Goal: Task Accomplishment & Management: Manage account settings

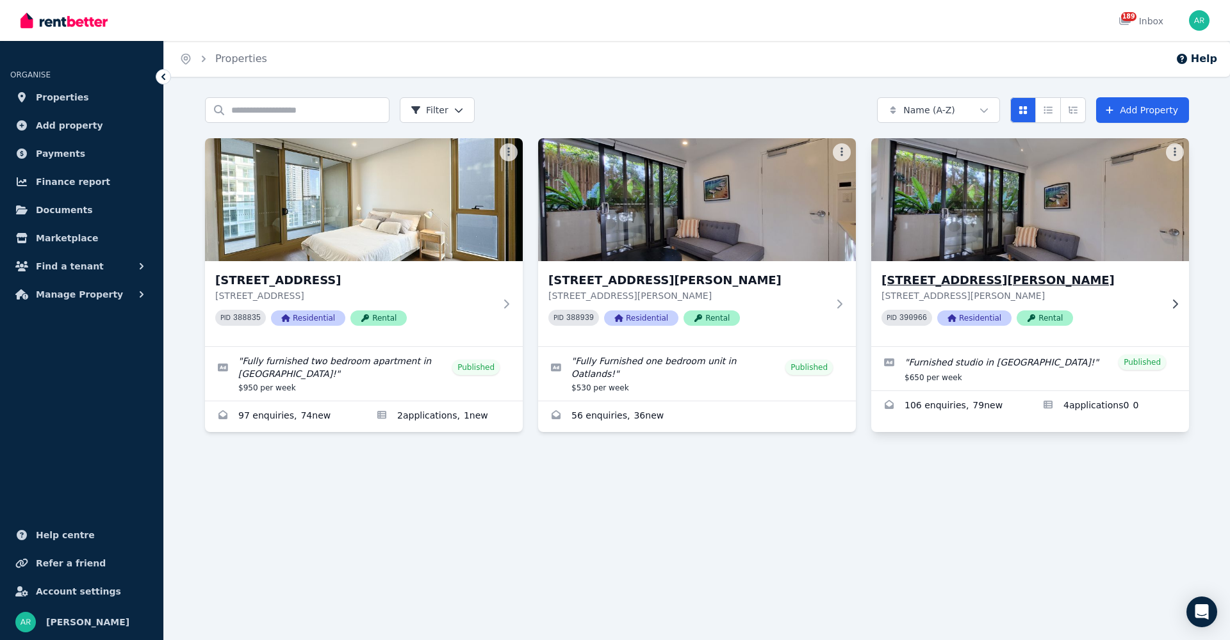
click at [951, 281] on h3 "[STREET_ADDRESS][PERSON_NAME]" at bounding box center [1020, 281] width 279 height 18
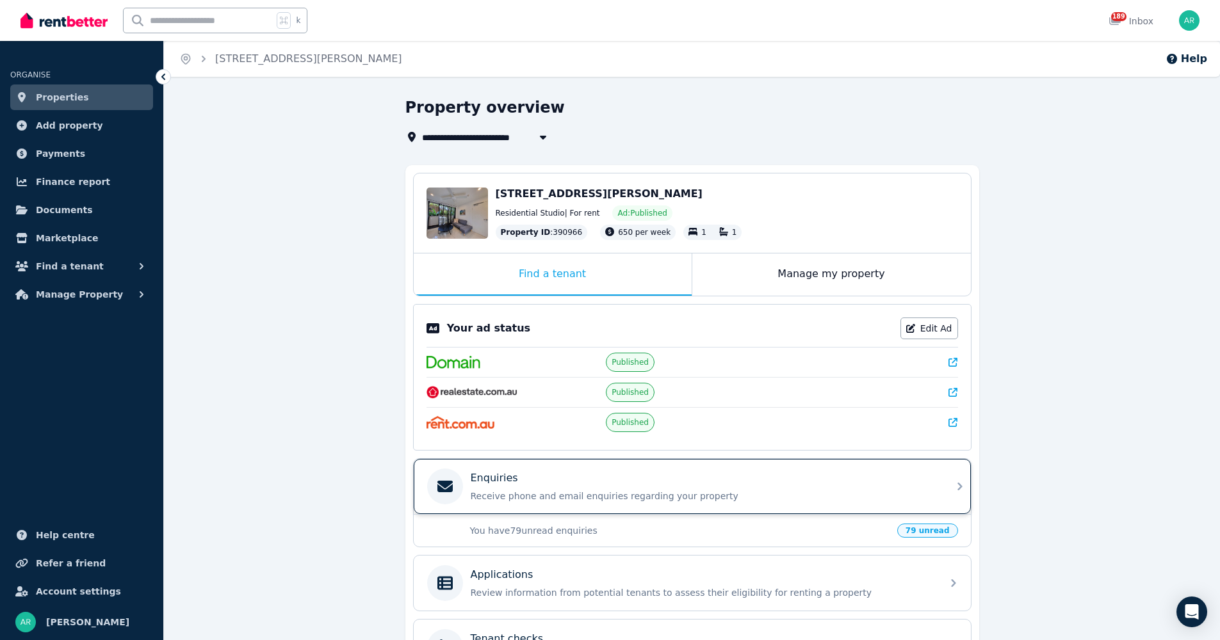
scroll to position [24, 0]
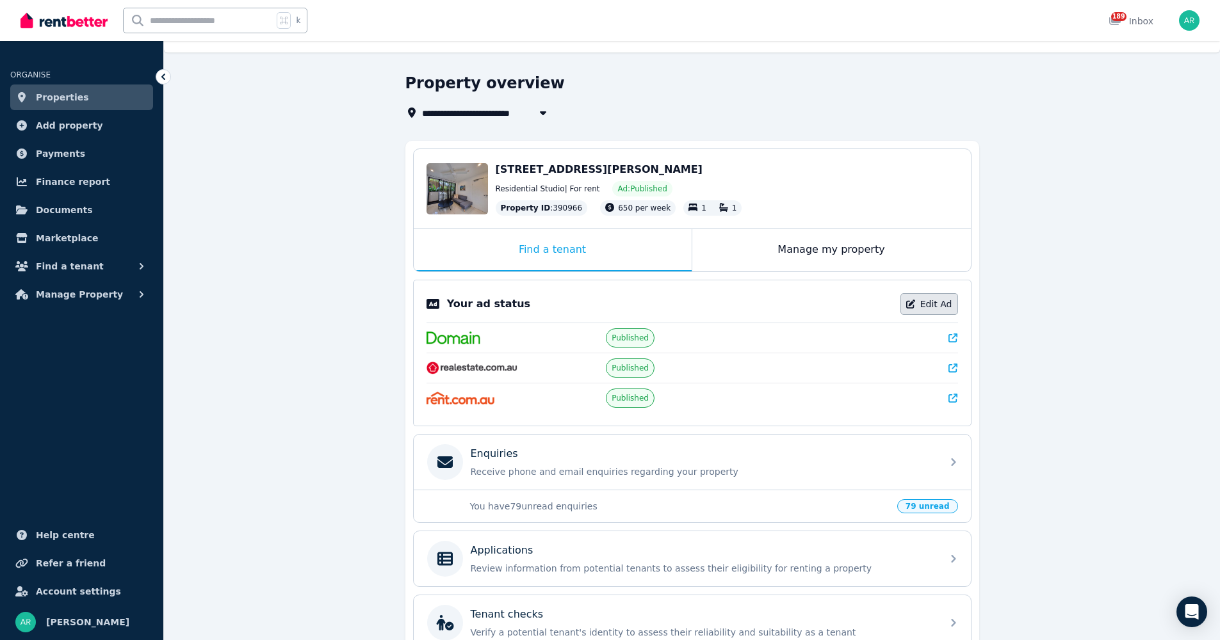
click at [927, 302] on link "Edit Ad" at bounding box center [930, 304] width 58 height 22
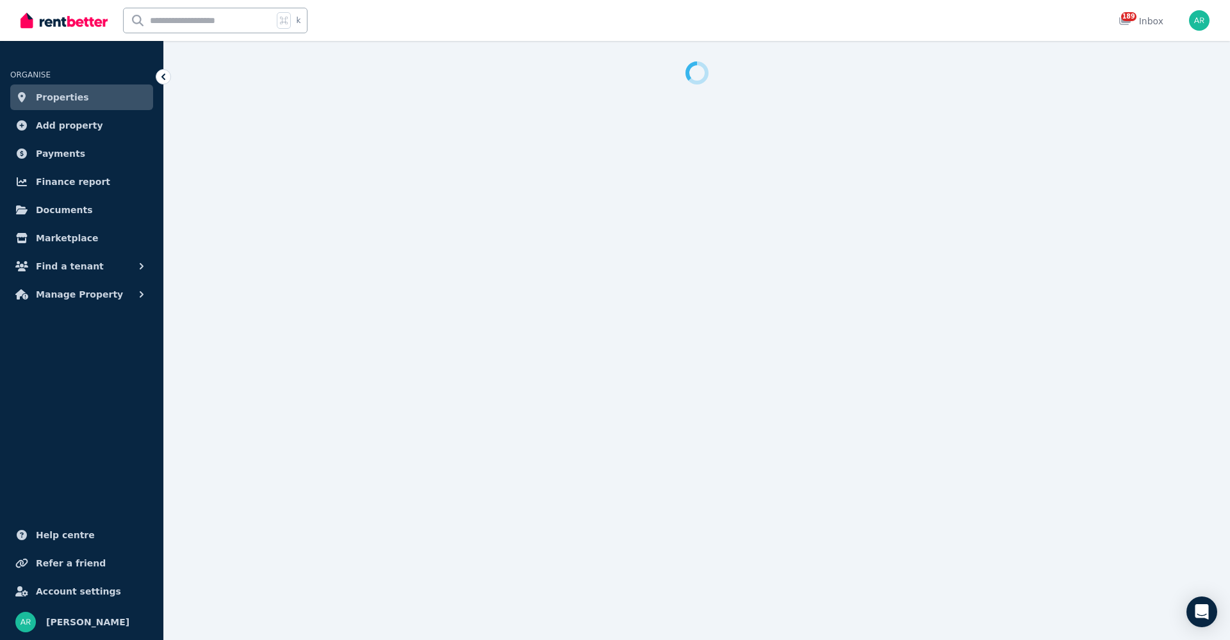
select select "**********"
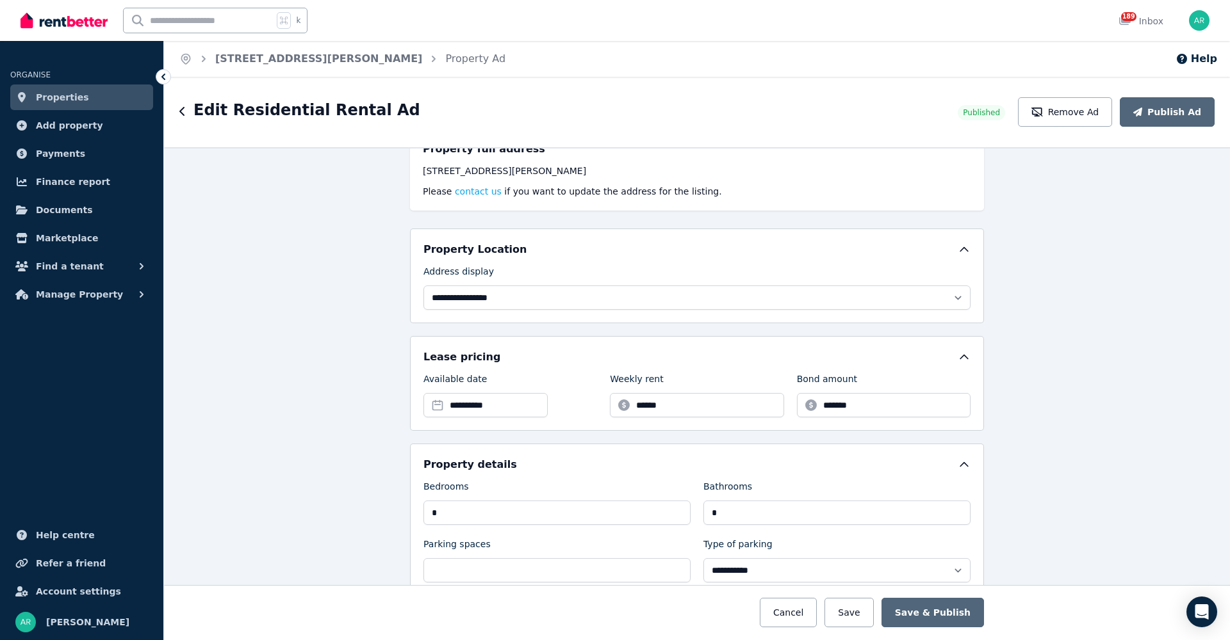
scroll to position [307, 0]
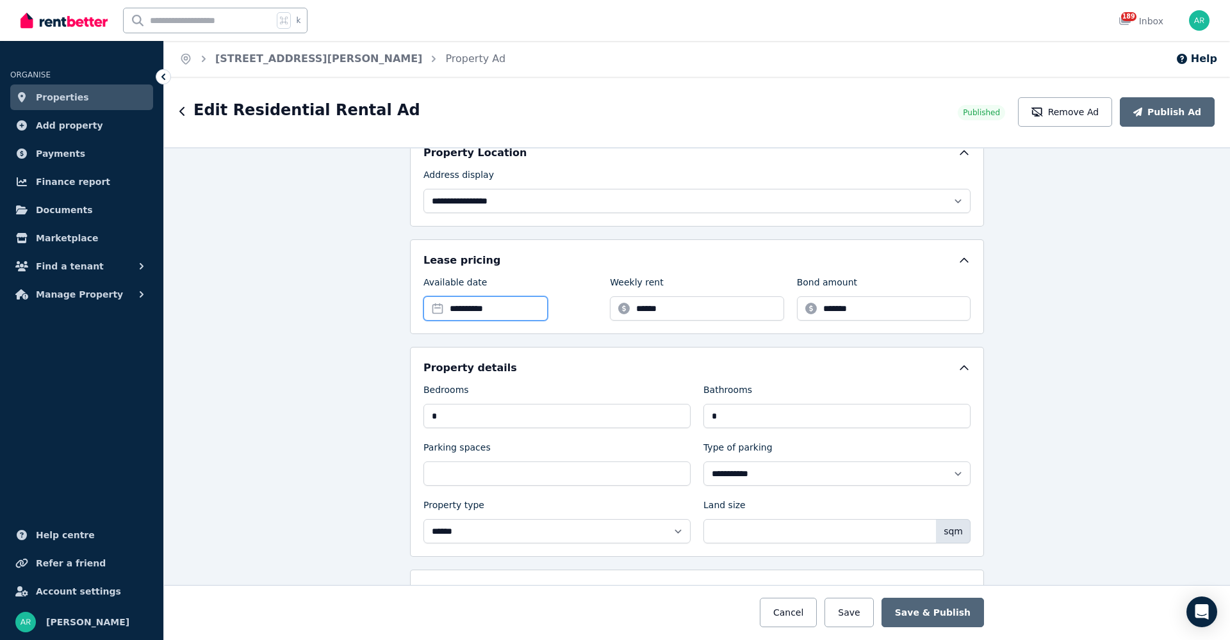
click at [432, 308] on input "**********" at bounding box center [485, 309] width 124 height 24
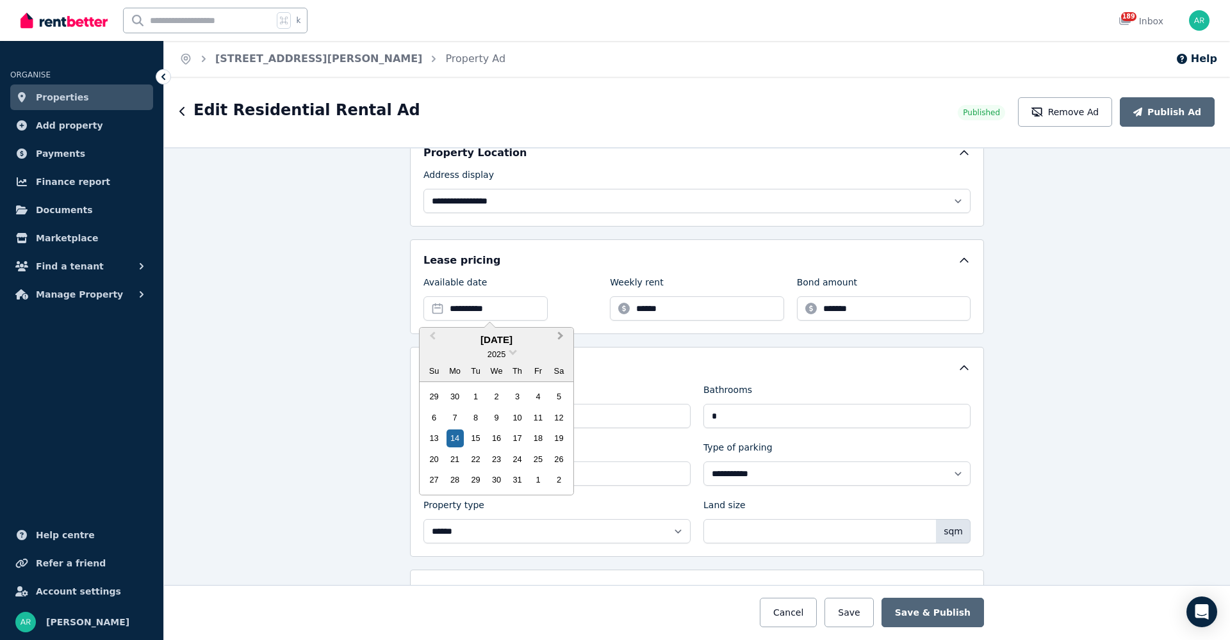
click at [560, 335] on span "Next Month" at bounding box center [560, 338] width 0 height 19
click at [516, 498] on div "4" at bounding box center [517, 501] width 17 height 17
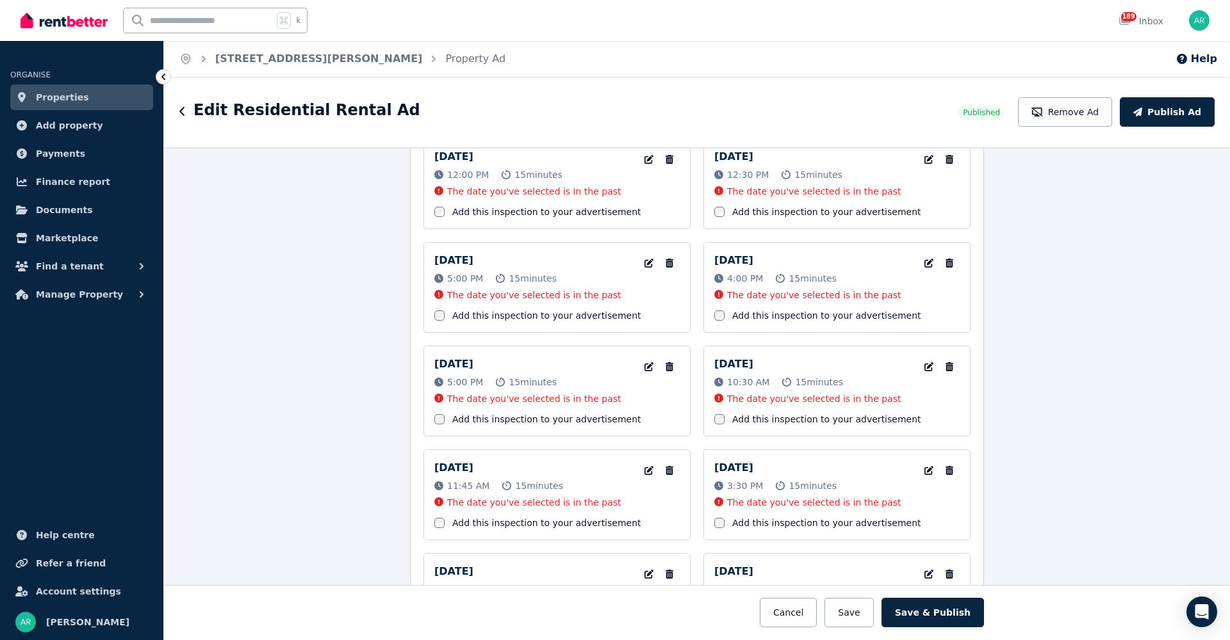
scroll to position [2844, 0]
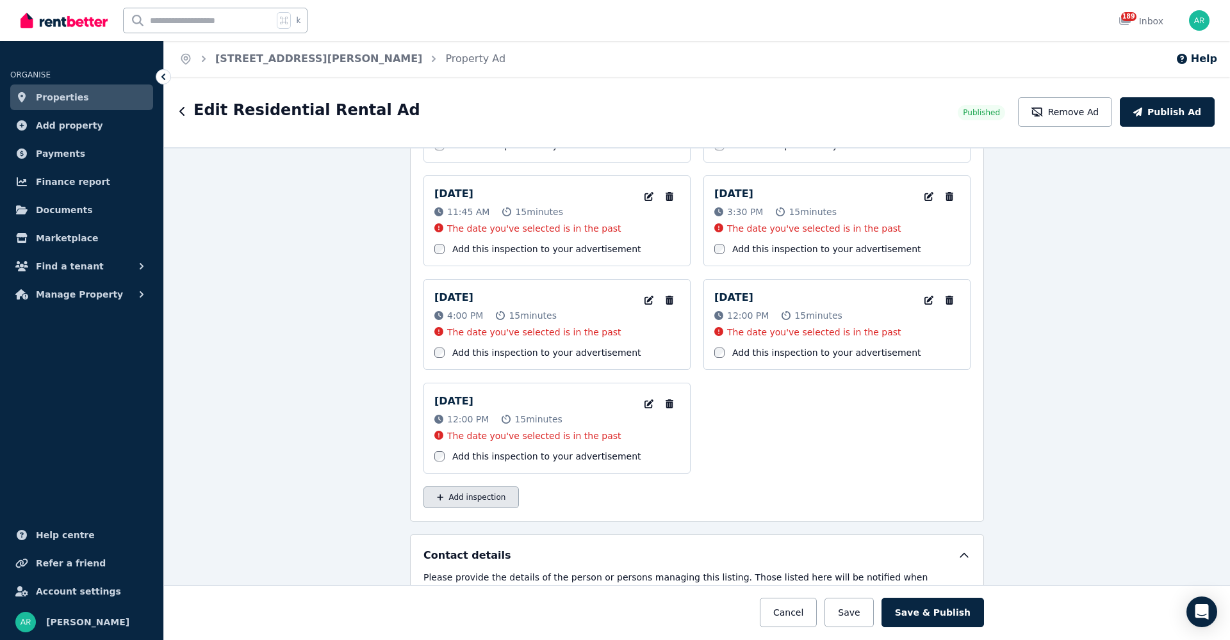
click at [460, 498] on button "Add inspection" at bounding box center [470, 498] width 95 height 22
select select "**"
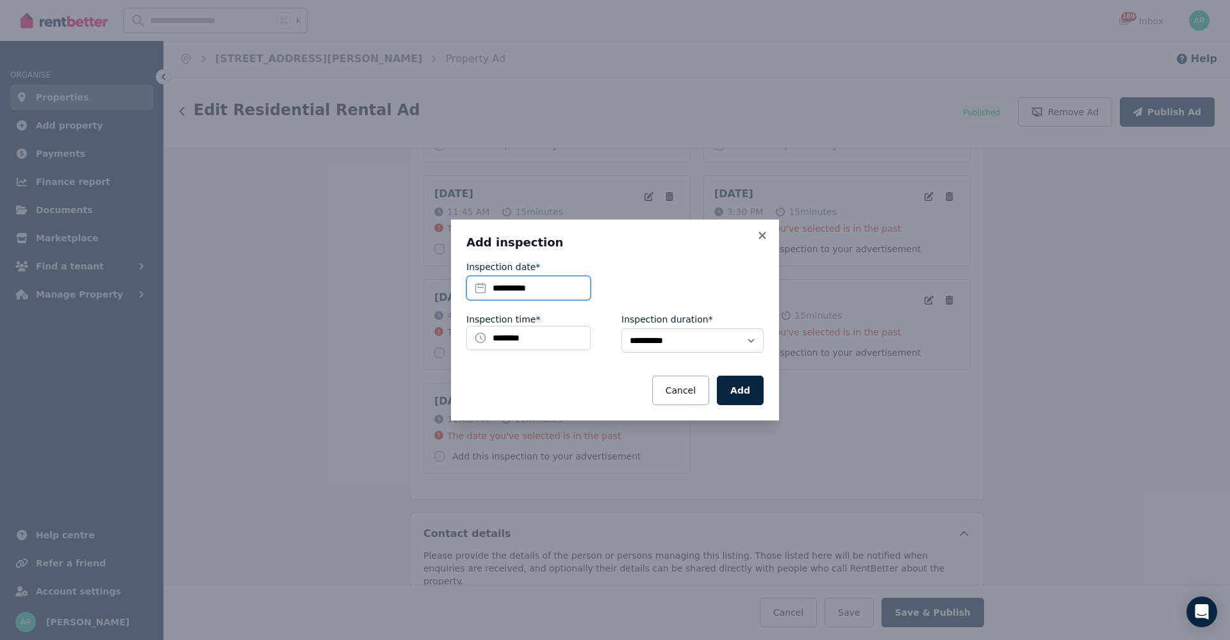
click at [476, 289] on input "**********" at bounding box center [528, 288] width 124 height 24
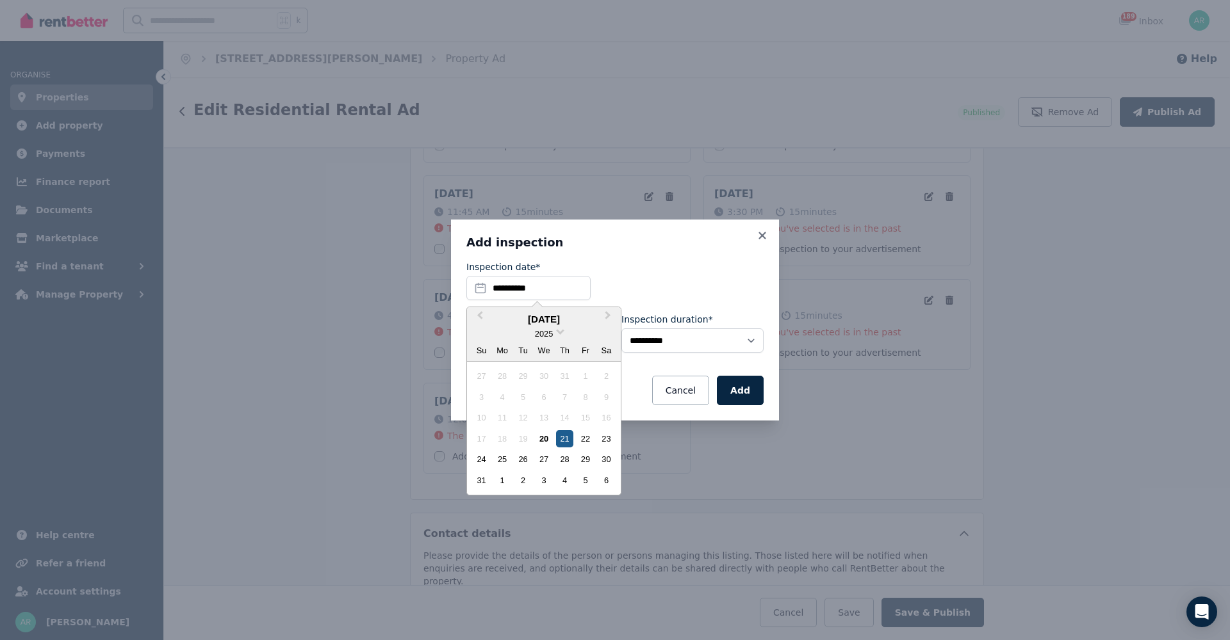
click at [566, 440] on div "21" at bounding box center [564, 438] width 17 height 17
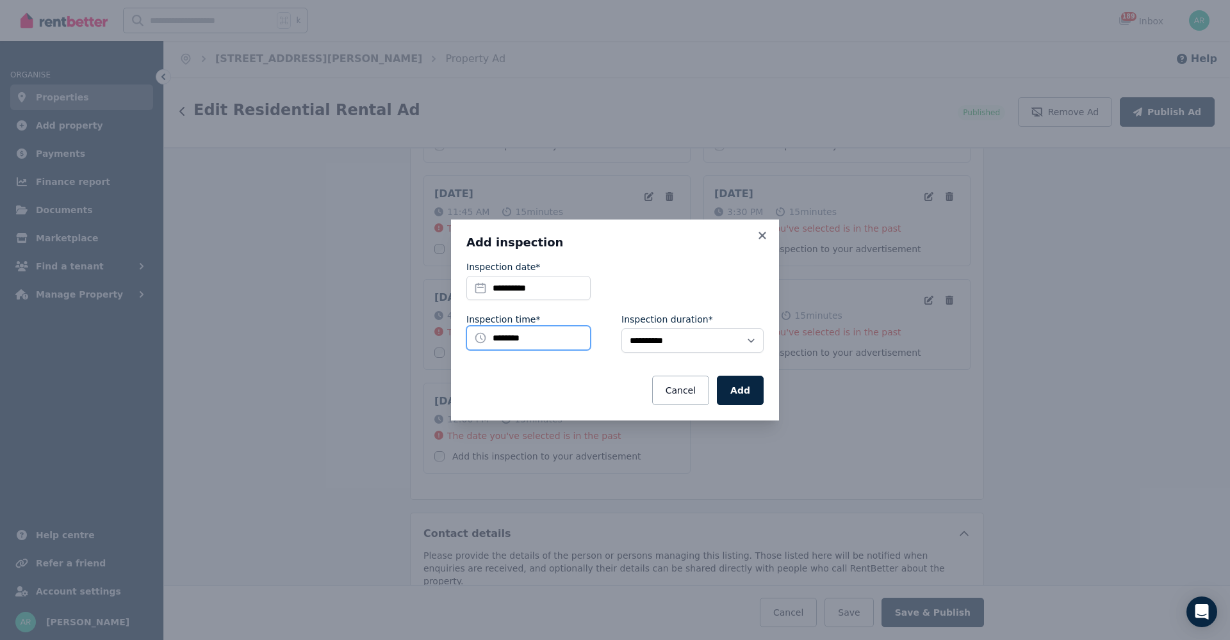
click at [477, 338] on input "********" at bounding box center [528, 338] width 124 height 24
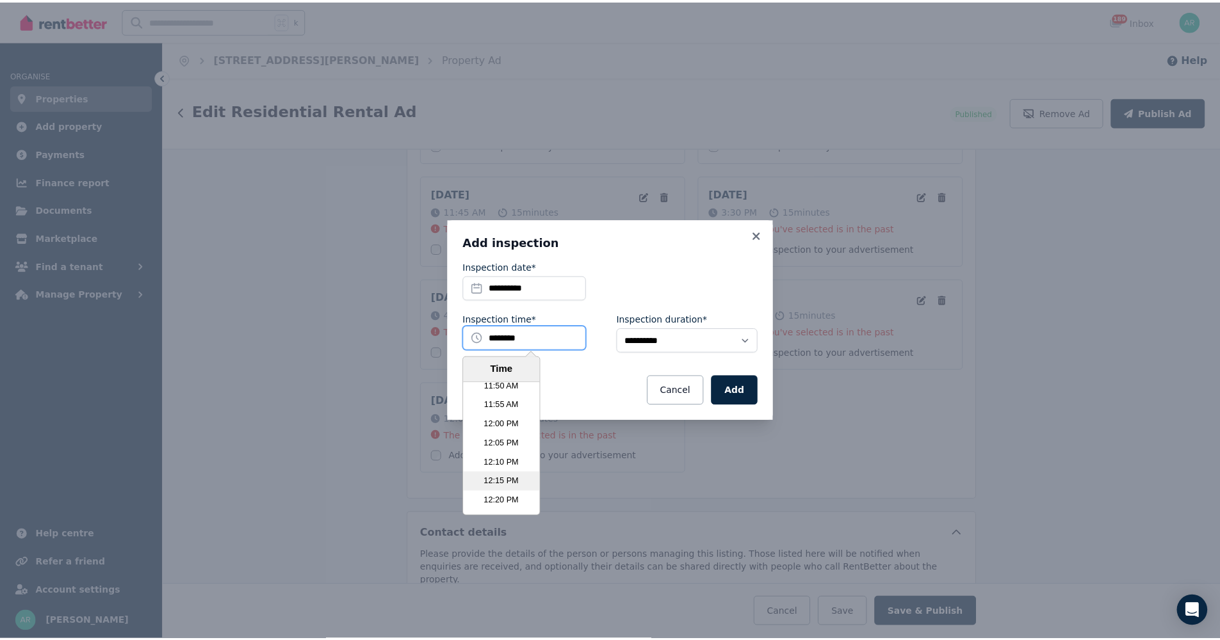
scroll to position [2737, 0]
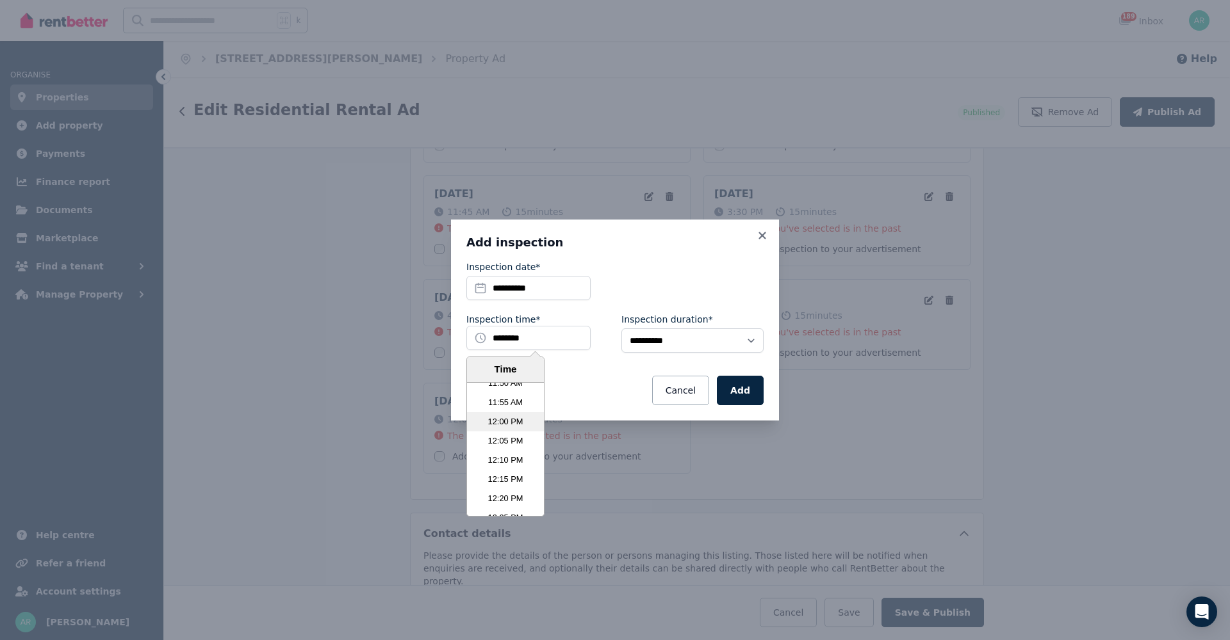
click at [494, 423] on li "12:00 PM" at bounding box center [505, 421] width 77 height 19
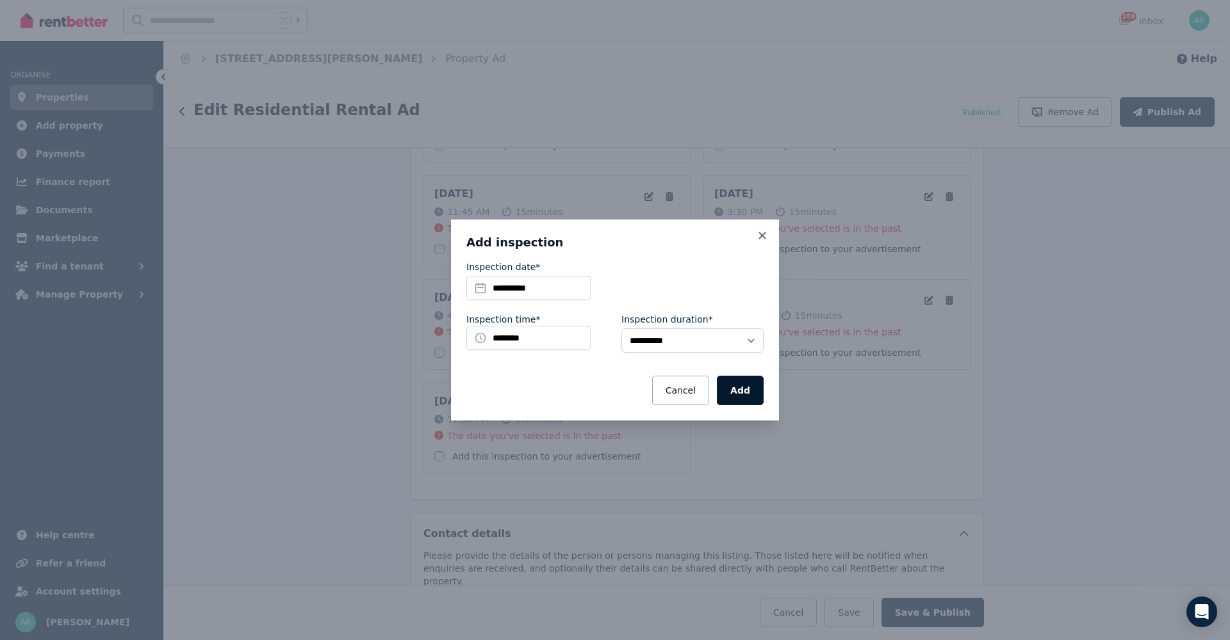
click at [740, 393] on button "Add" at bounding box center [740, 390] width 47 height 29
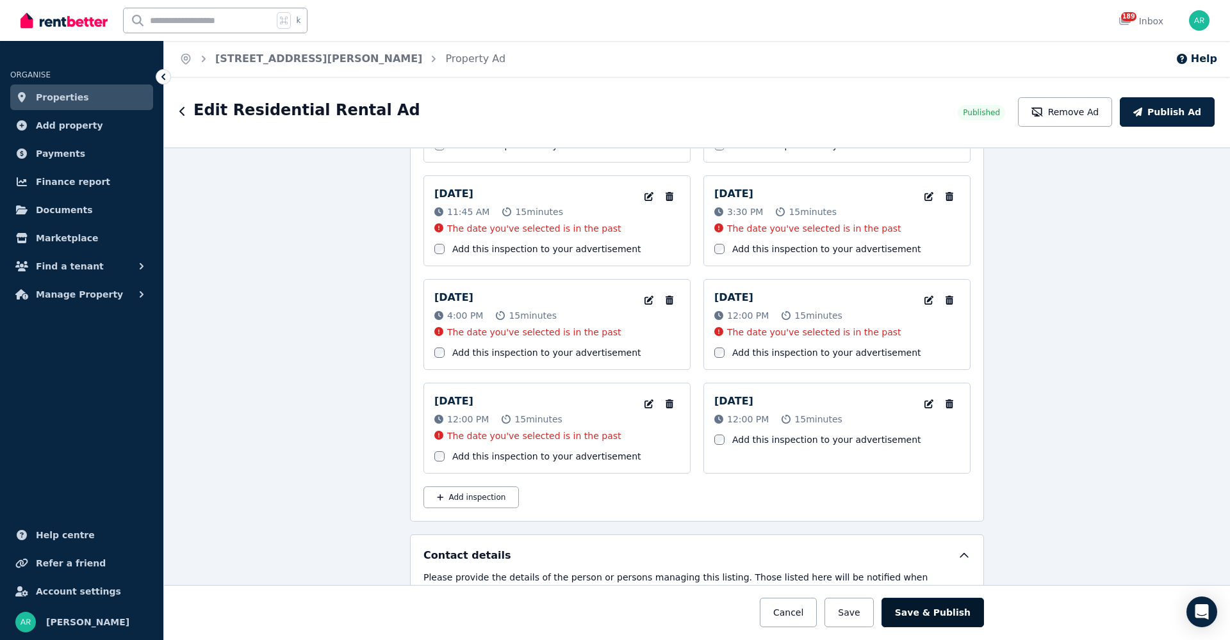
click at [909, 613] on button "Save & Publish" at bounding box center [932, 612] width 102 height 29
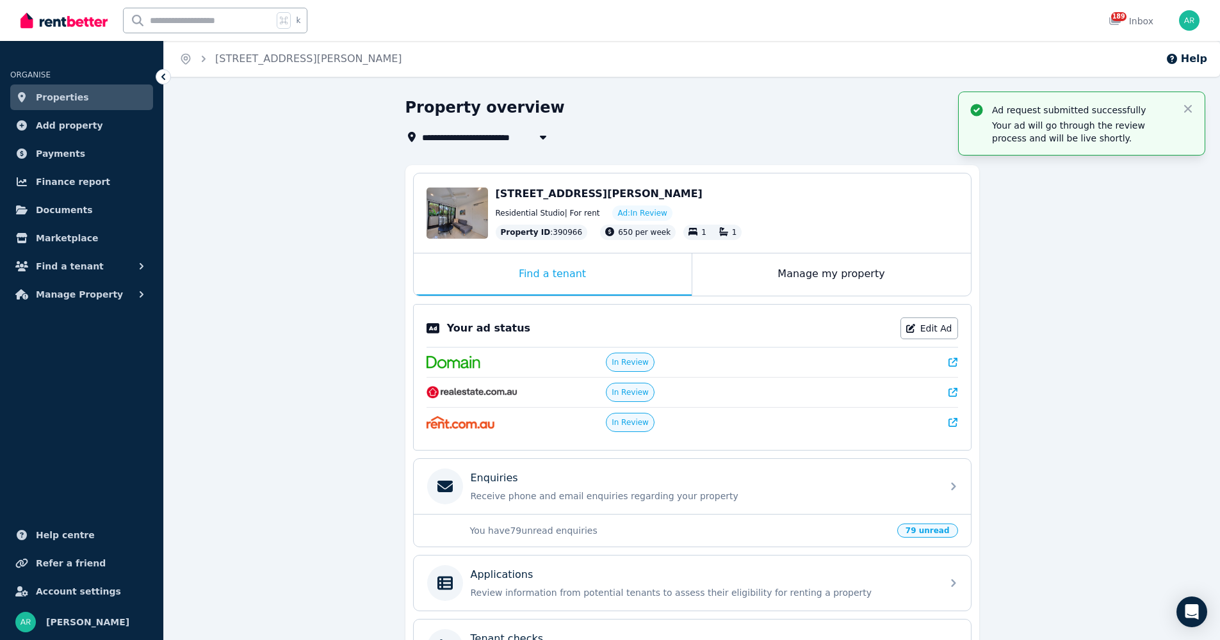
click at [168, 76] on icon at bounding box center [163, 76] width 13 height 13
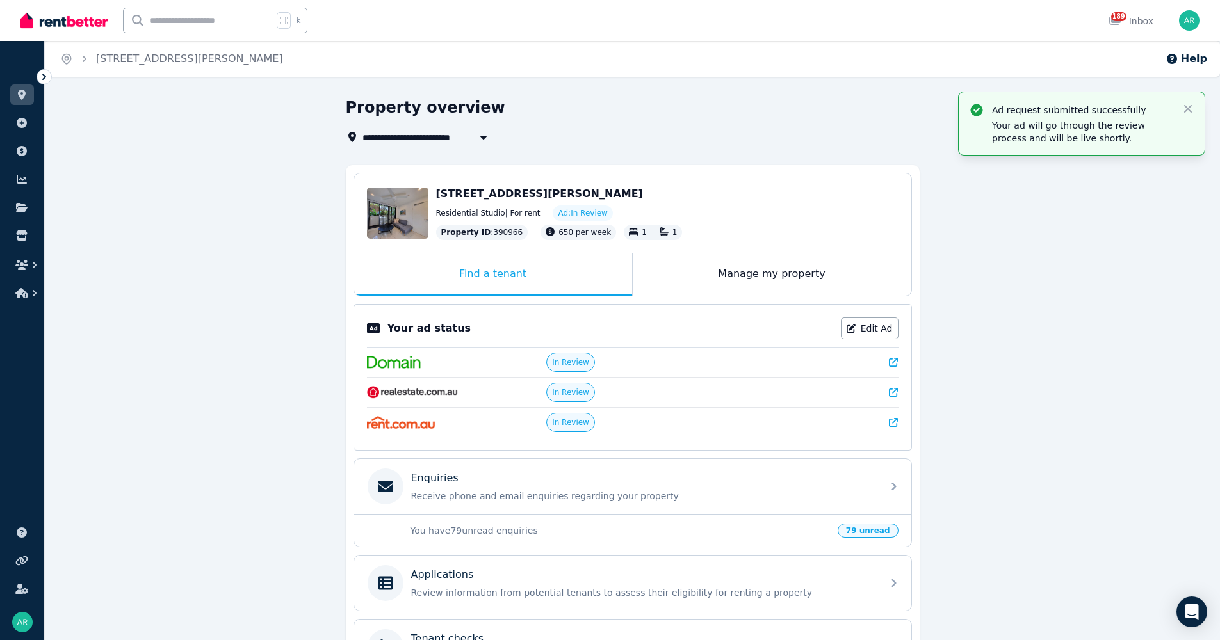
click at [44, 75] on icon at bounding box center [44, 76] width 13 height 13
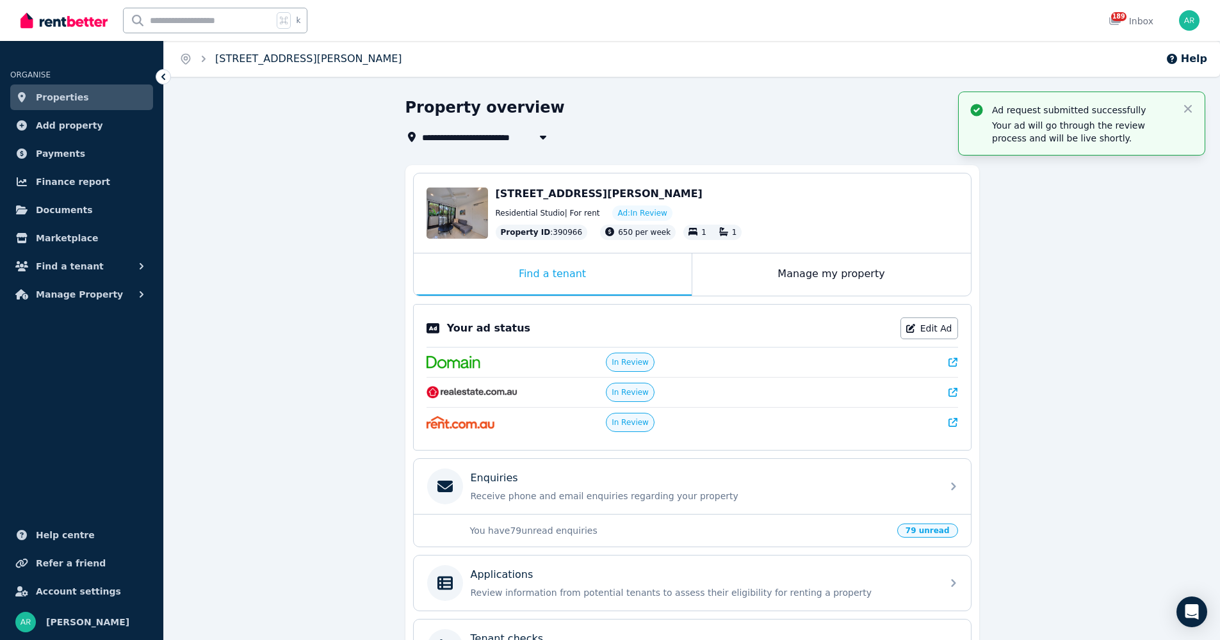
click at [262, 57] on link "[STREET_ADDRESS][PERSON_NAME]" at bounding box center [308, 59] width 187 height 12
click at [47, 20] on img at bounding box center [63, 20] width 87 height 19
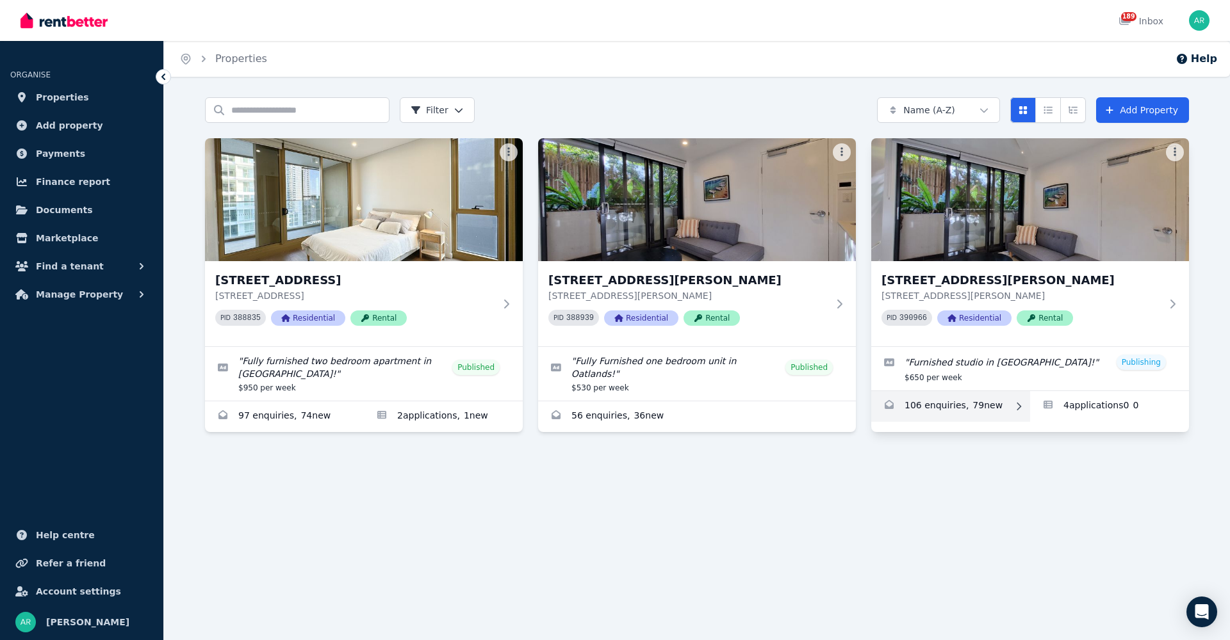
click at [949, 403] on link "Enquiries for 135 Griffiths St, Balgowlah" at bounding box center [950, 406] width 159 height 31
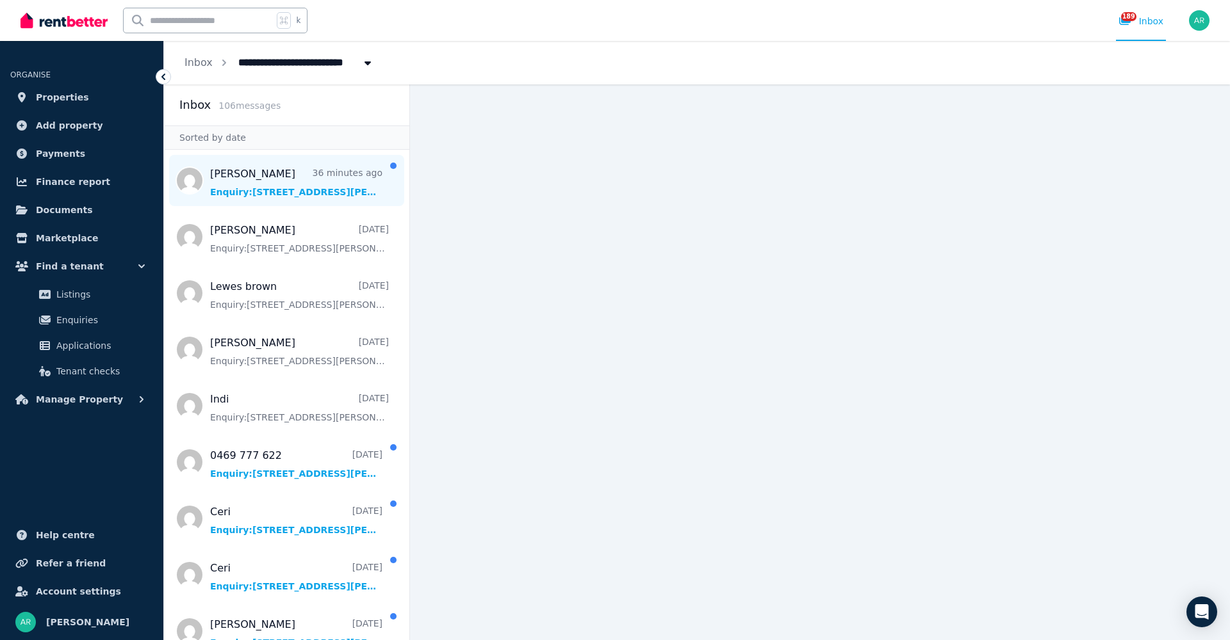
click at [251, 178] on span "Message list" at bounding box center [286, 180] width 245 height 51
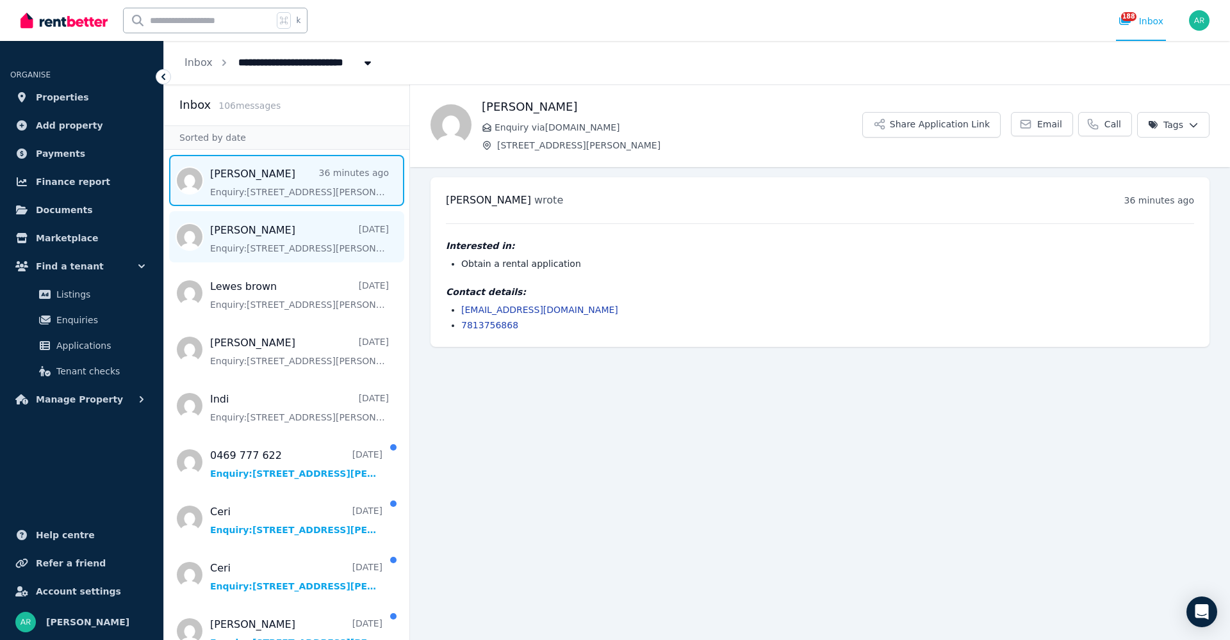
click at [271, 238] on span "Message list" at bounding box center [286, 236] width 245 height 51
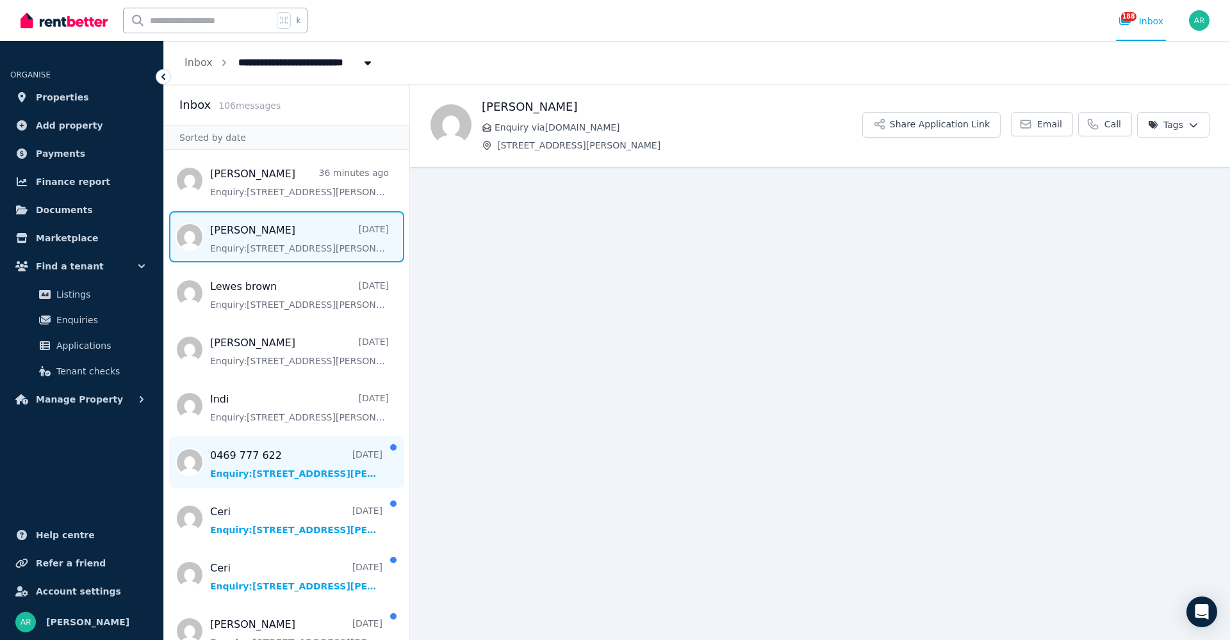
click at [252, 468] on span "Message list" at bounding box center [286, 462] width 245 height 51
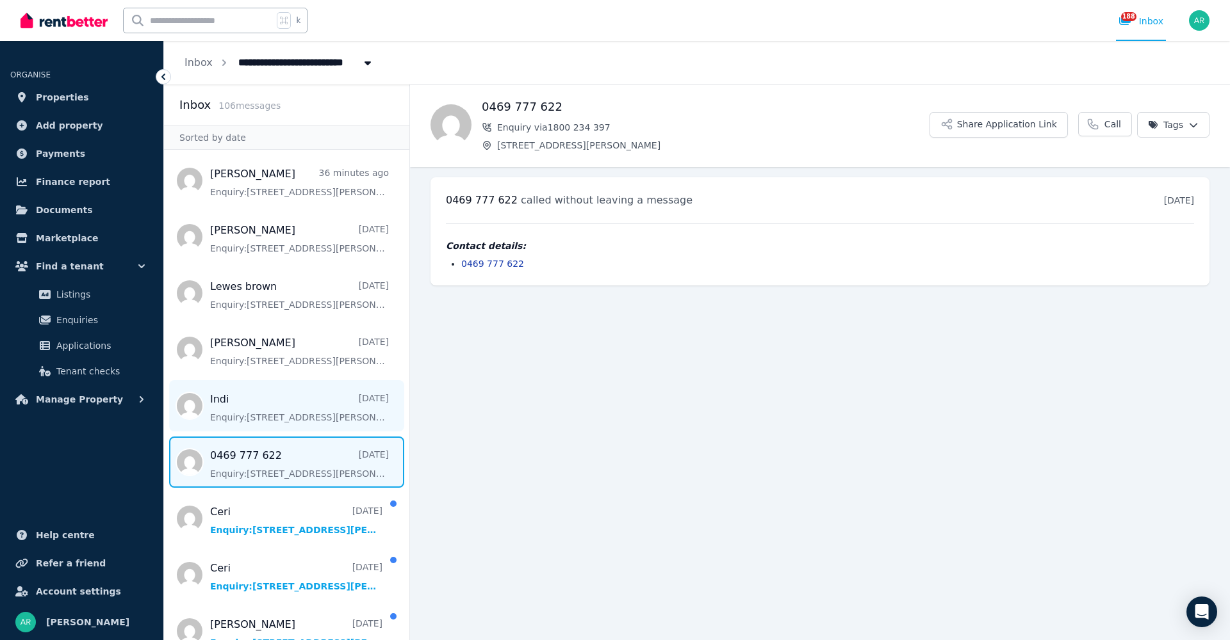
click at [238, 416] on span "Message list" at bounding box center [286, 405] width 245 height 51
